Goal: Task Accomplishment & Management: Manage account settings

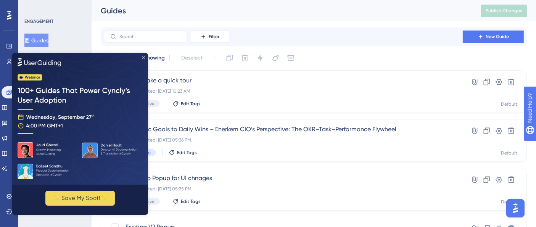
drag, startPoint x: 144, startPoint y: 57, endPoint x: 164, endPoint y: 119, distance: 64.9
click at [144, 57] on icon "Close Preview" at bounding box center [143, 57] width 3 height 3
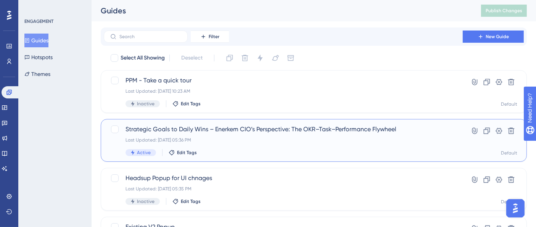
click at [242, 126] on span "Strategic Goals to Daily Wins – Enerkem CIO’s Perspective: The OKR–Task–Perform…" at bounding box center [282, 129] width 315 height 9
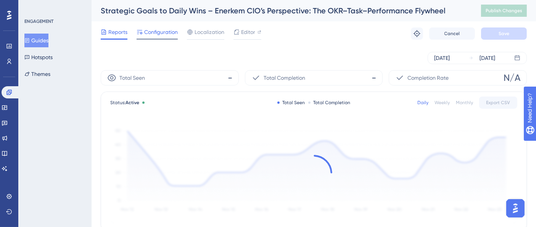
click at [158, 33] on span "Configuration" at bounding box center [161, 31] width 34 height 9
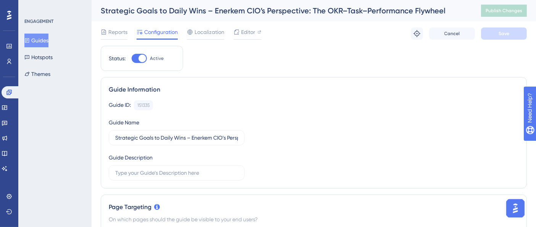
click at [143, 61] on div at bounding box center [142, 59] width 8 height 8
click at [132, 59] on input "Active" at bounding box center [131, 58] width 0 height 0
checkbox input "false"
click at [513, 41] on div "Reports Configuration Localization Editor Cancel Save" at bounding box center [314, 33] width 426 height 24
click at [512, 36] on button "Save" at bounding box center [504, 33] width 46 height 12
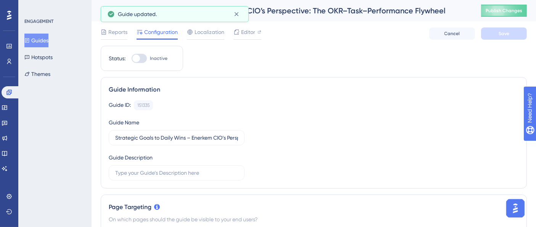
click at [510, 8] on span "Publish Changes" at bounding box center [503, 11] width 37 height 6
click at [42, 39] on button "Guides" at bounding box center [36, 41] width 24 height 14
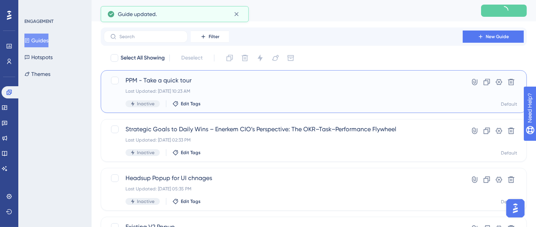
click at [227, 89] on div "Last Updated: [DATE] 10:23 AM" at bounding box center [282, 91] width 315 height 6
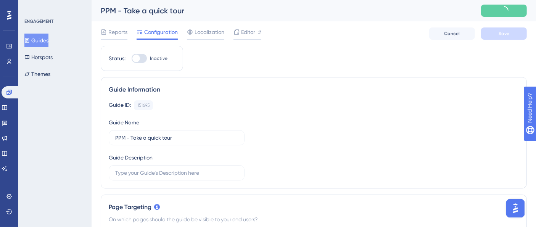
click at [42, 44] on button "Guides" at bounding box center [36, 41] width 24 height 14
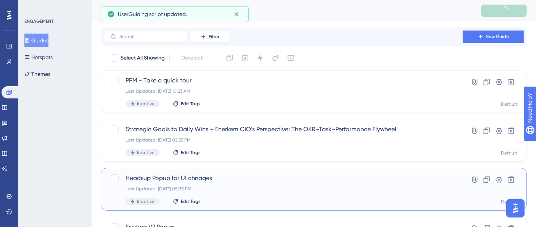
click at [244, 173] on div "Headsup Popup for UI chnages Last Updated: [DATE] 05:35 PM Inactive Edit Tags" at bounding box center [282, 188] width 315 height 31
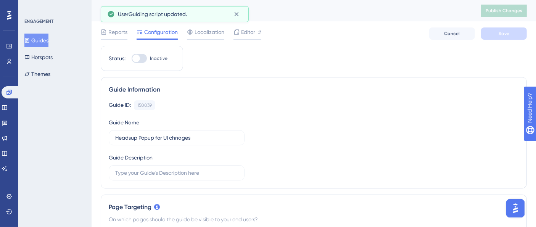
click at [144, 60] on div at bounding box center [139, 58] width 15 height 9
click at [132, 59] on input "Inactive" at bounding box center [131, 58] width 0 height 0
checkbox input "true"
click at [499, 36] on span "Save" at bounding box center [503, 34] width 11 height 6
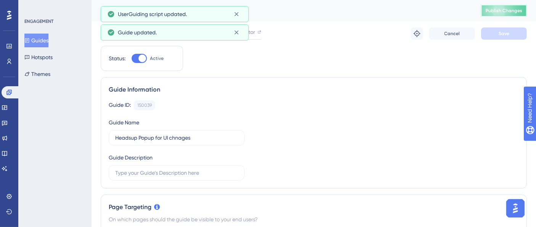
click at [511, 11] on span "Publish Changes" at bounding box center [503, 11] width 37 height 6
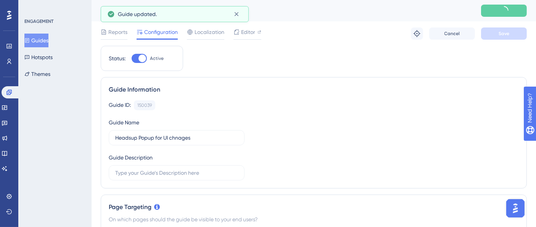
click at [46, 39] on button "Guides" at bounding box center [36, 41] width 24 height 14
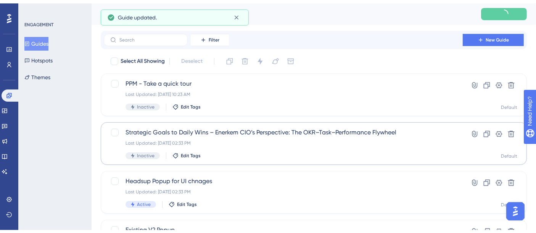
scroll to position [85, 0]
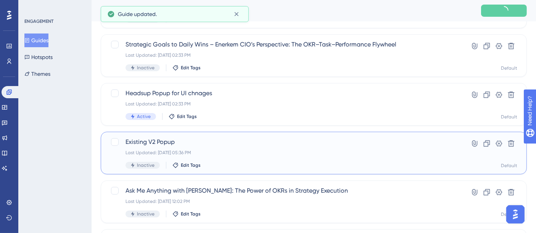
click at [205, 150] on div "Last Updated: [DATE] 05:36 PM" at bounding box center [282, 153] width 315 height 6
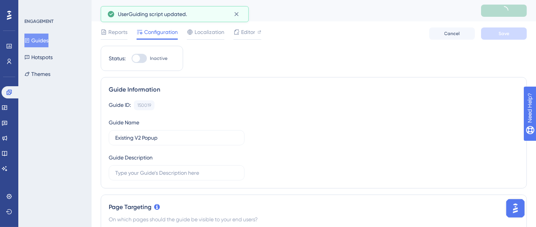
click at [149, 58] on label "Inactive" at bounding box center [150, 58] width 36 height 9
click at [132, 58] on input "Inactive" at bounding box center [131, 58] width 0 height 0
checkbox input "true"
click at [497, 35] on button "Save" at bounding box center [504, 33] width 46 height 12
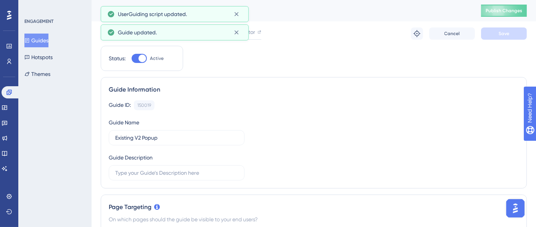
click at [508, 12] on span "Publish Changes" at bounding box center [503, 11] width 37 height 6
click at [30, 38] on icon at bounding box center [26, 40] width 5 height 5
